Goal: Find specific page/section: Find specific page/section

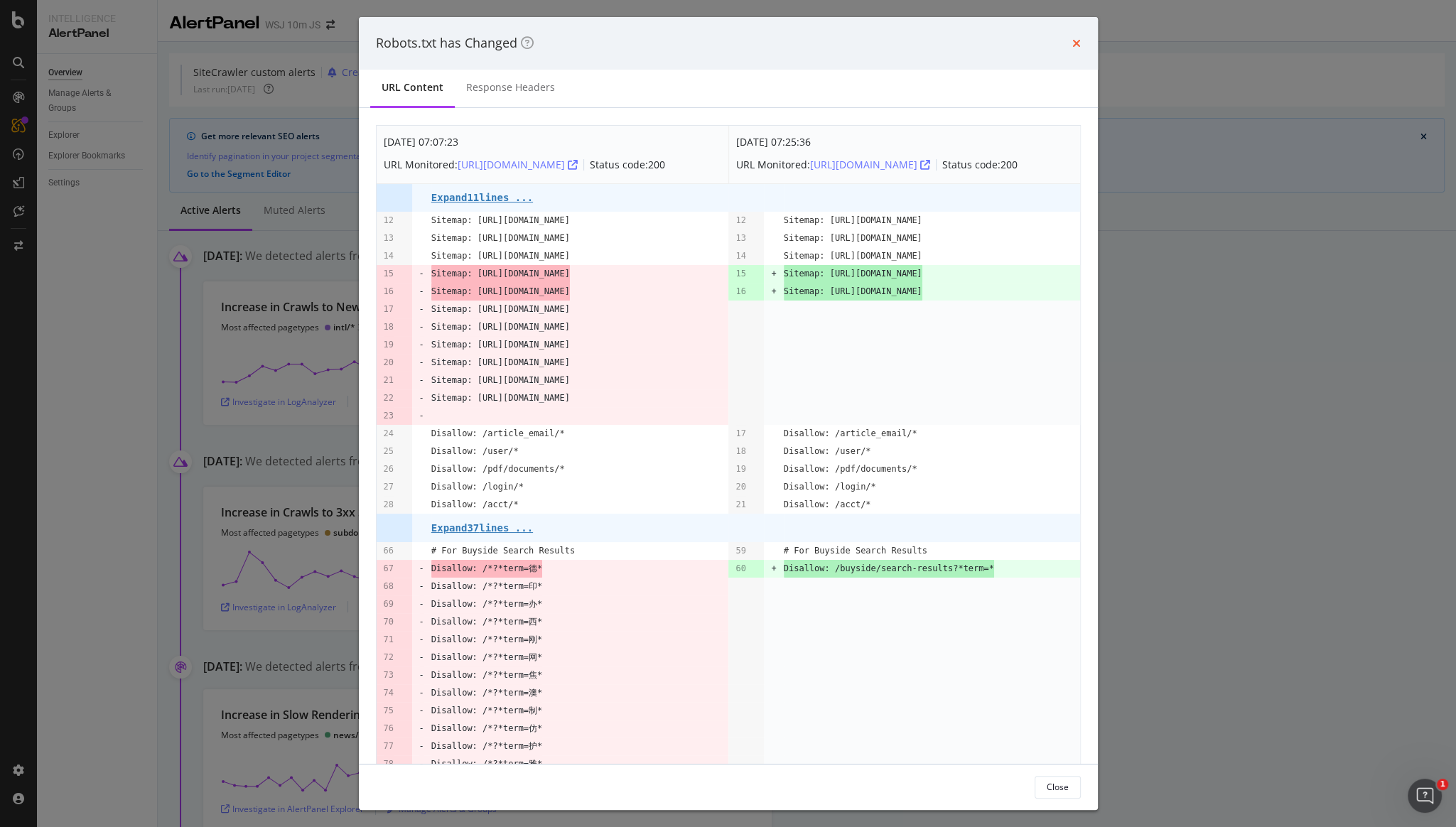
click at [1078, 40] on icon "times" at bounding box center [1076, 43] width 8 height 11
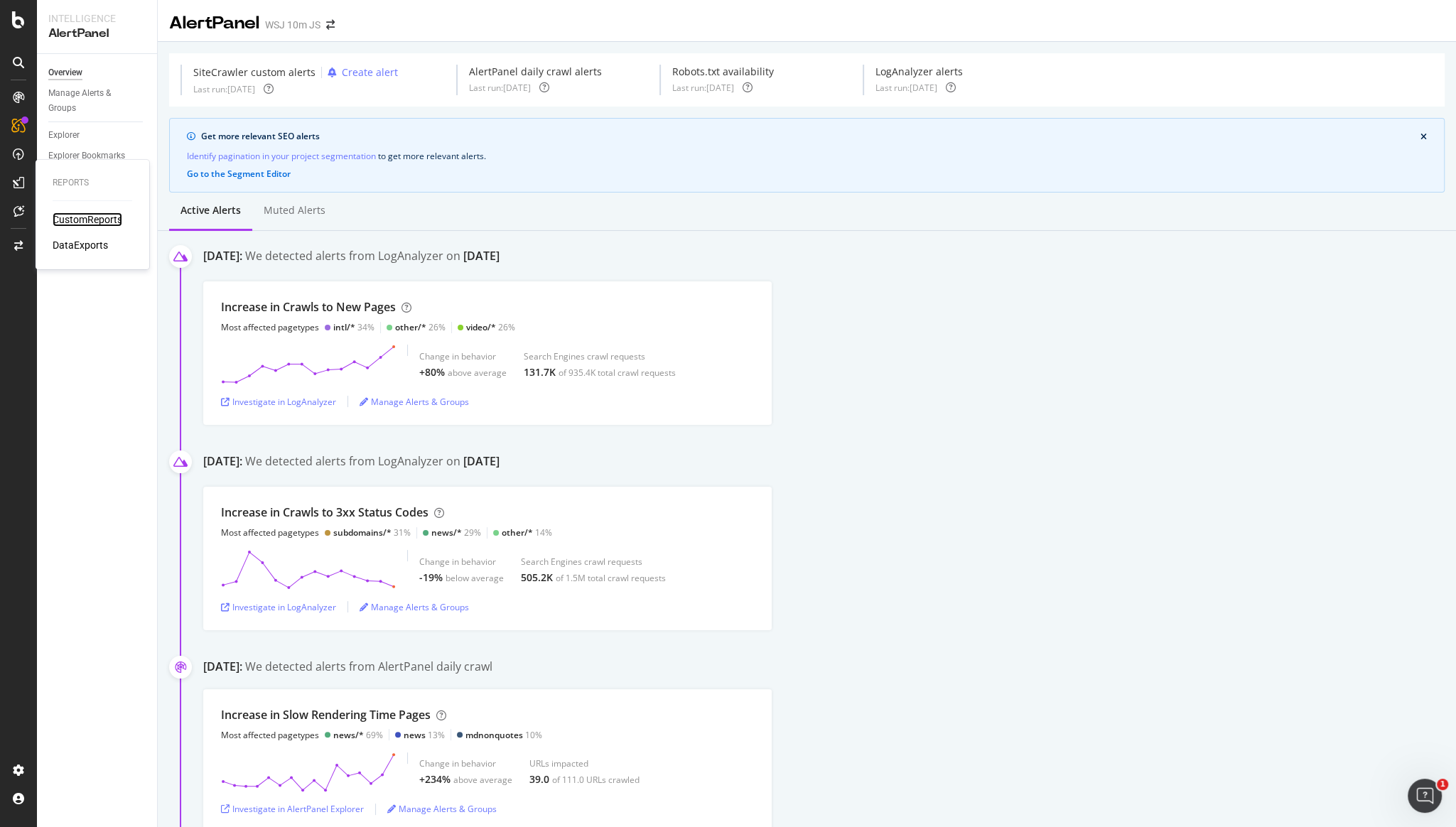
click at [59, 221] on div "CustomReports" at bounding box center [87, 220] width 69 height 14
